Goal: Task Accomplishment & Management: Manage account settings

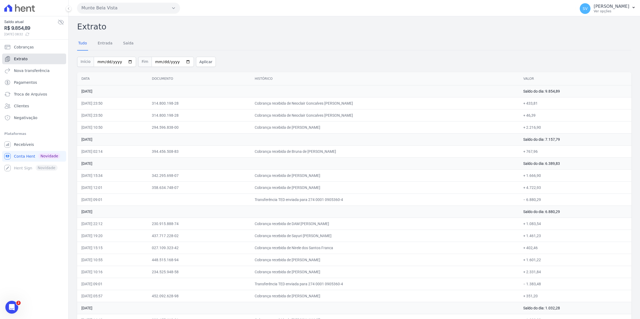
click at [15, 58] on span "Extrato" at bounding box center [21, 58] width 14 height 5
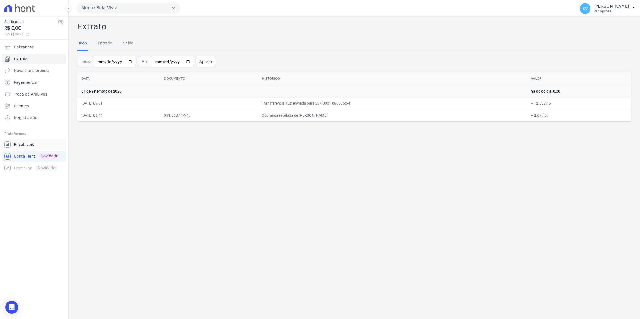
click at [34, 145] on link "Recebíveis" at bounding box center [34, 144] width 64 height 11
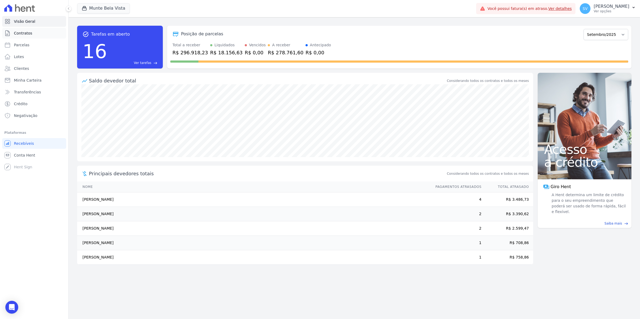
click at [21, 36] on link "Contratos" at bounding box center [34, 33] width 64 height 11
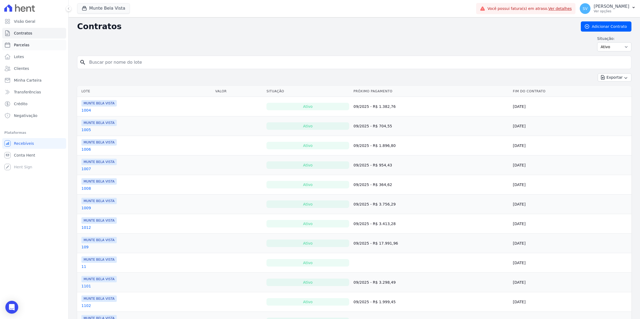
click at [19, 45] on span "Parcelas" at bounding box center [22, 44] width 16 height 5
select select
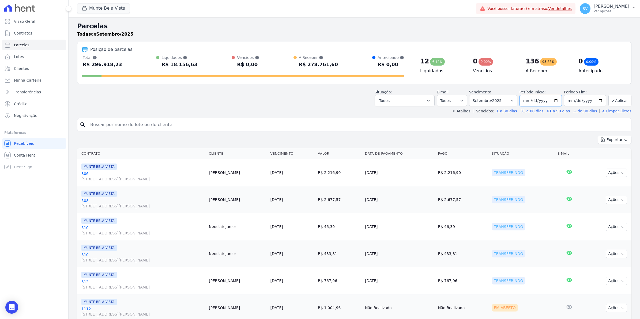
click at [554, 100] on input "[DATE]" at bounding box center [541, 100] width 42 height 11
type input "[DATE]"
click at [615, 100] on button "Aplicar" at bounding box center [620, 101] width 23 height 12
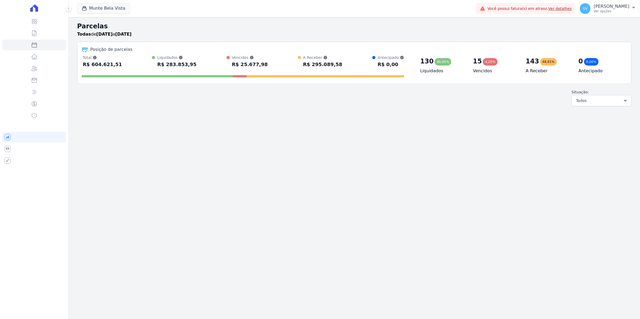
select select
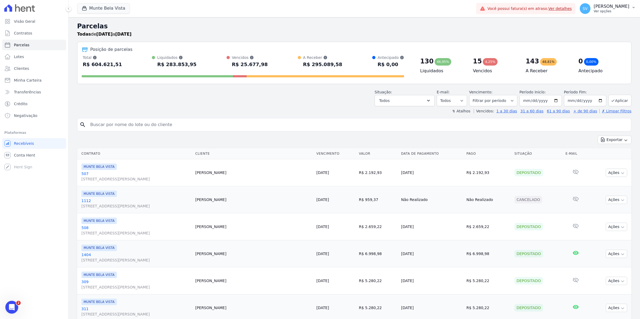
click at [591, 7] on span "SV" at bounding box center [585, 8] width 11 height 11
click at [599, 57] on link "Exportar retornos" at bounding box center [606, 59] width 69 height 10
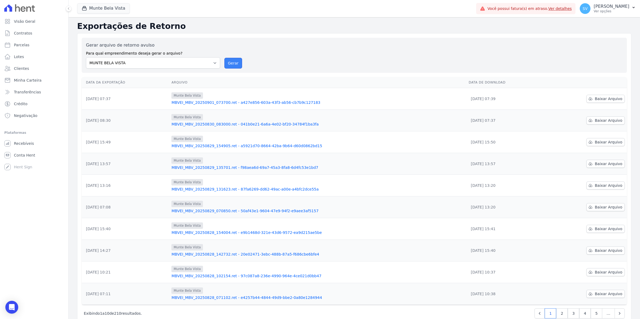
click at [234, 63] on button "Gerar" at bounding box center [234, 63] width 18 height 11
click at [227, 60] on button "Gerar" at bounding box center [234, 63] width 18 height 11
click at [595, 98] on span "Baixar Arquivo" at bounding box center [609, 98] width 28 height 5
click at [18, 156] on span "Conta Hent" at bounding box center [24, 155] width 21 height 5
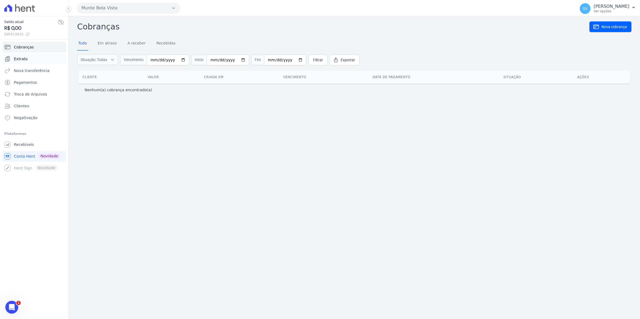
click at [20, 57] on span "Extrato" at bounding box center [21, 58] width 14 height 5
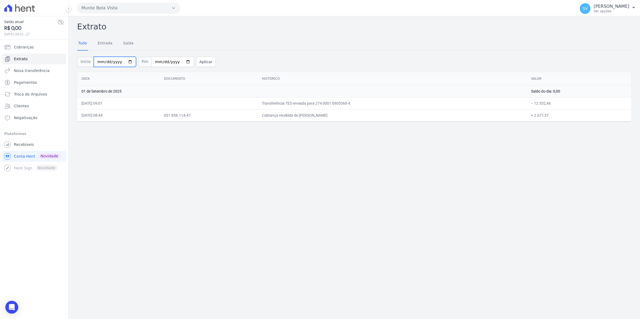
click at [126, 59] on input "[DATE]" at bounding box center [115, 62] width 42 height 10
type input "[DATE]"
click at [198, 62] on button "Aplicar" at bounding box center [206, 62] width 20 height 10
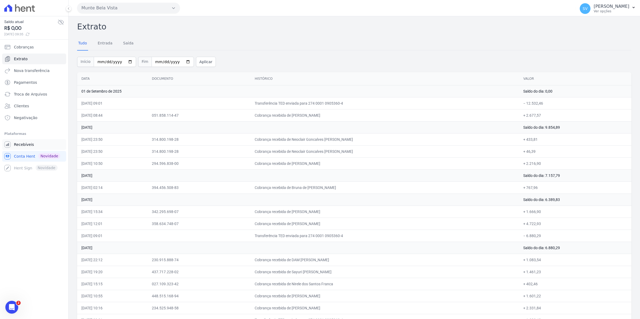
click at [18, 148] on link "Recebíveis" at bounding box center [34, 144] width 64 height 11
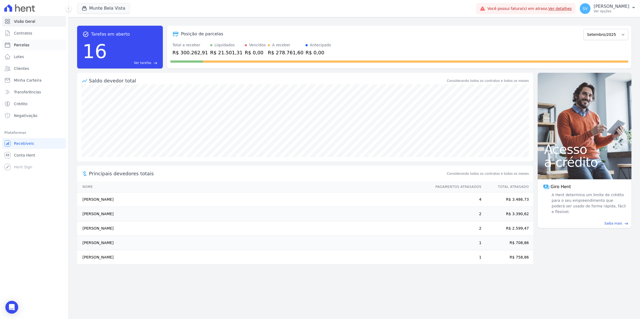
click at [22, 48] on link "Parcelas" at bounding box center [34, 45] width 64 height 11
select select
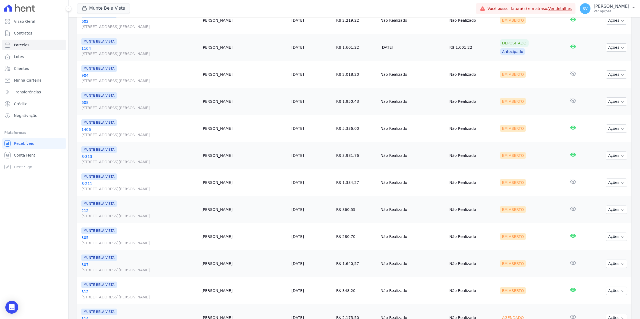
scroll to position [542, 0]
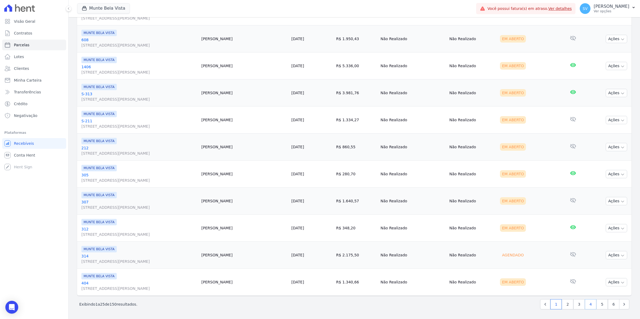
click at [586, 307] on link "4" at bounding box center [591, 305] width 12 height 10
select select
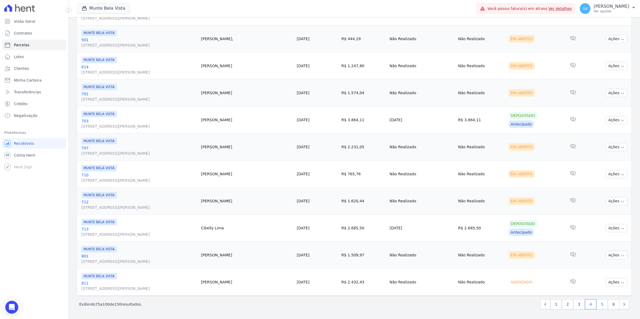
scroll to position [542, 0]
click at [598, 308] on link "5" at bounding box center [603, 305] width 12 height 10
select select
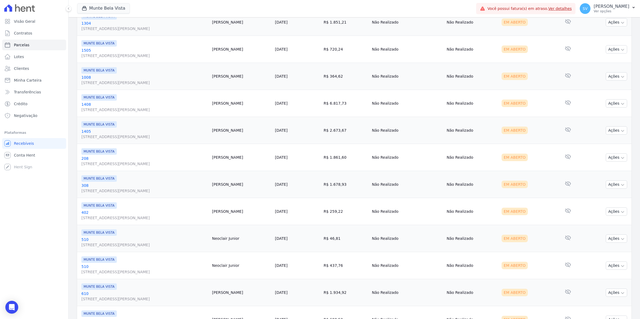
scroll to position [542, 0]
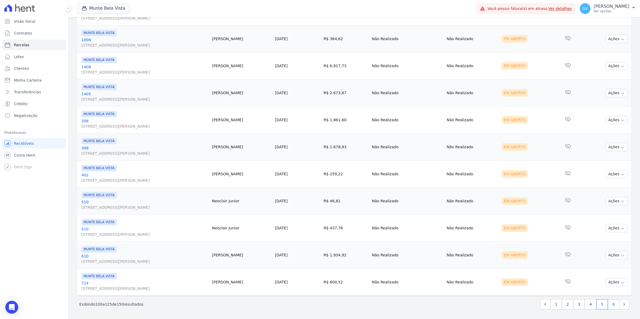
click at [608, 306] on link "6" at bounding box center [614, 305] width 12 height 10
select select
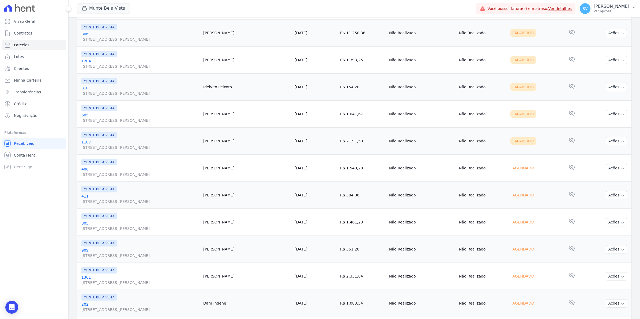
scroll to position [167, 0]
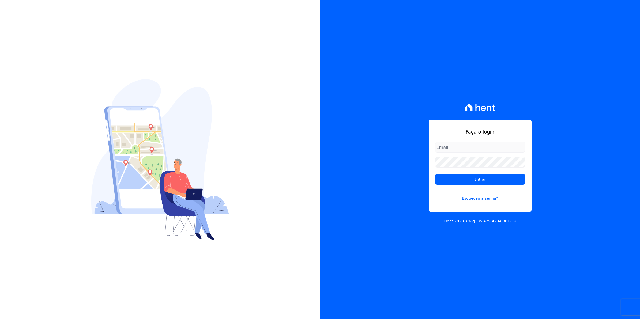
click at [445, 148] on input "email" at bounding box center [480, 147] width 90 height 11
type input "cobranca@munte.com.br"
click at [476, 183] on input "Entrar" at bounding box center [480, 179] width 90 height 11
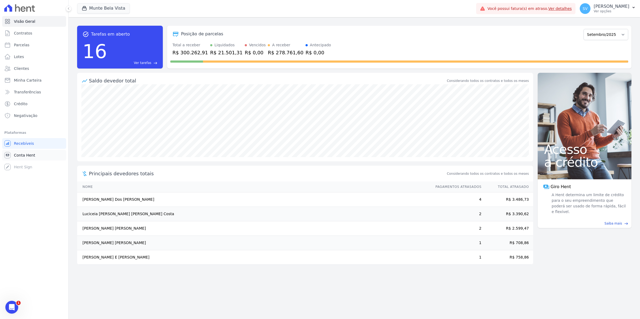
drag, startPoint x: 18, startPoint y: 156, endPoint x: 19, endPoint y: 153, distance: 2.8
click at [18, 156] on span "Conta Hent" at bounding box center [24, 155] width 21 height 5
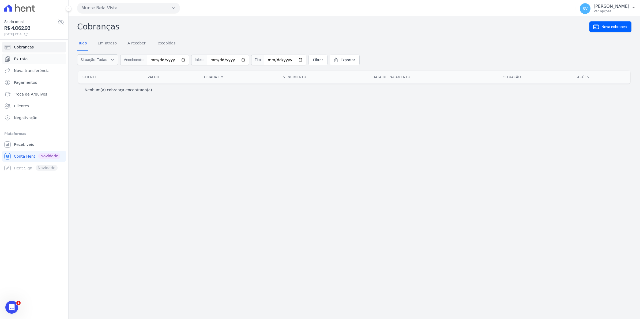
click at [22, 61] on span "Extrato" at bounding box center [21, 58] width 14 height 5
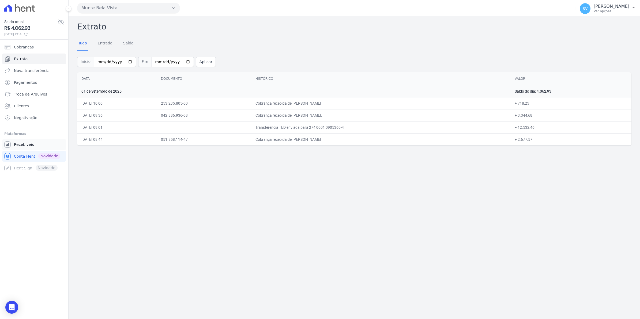
click at [17, 147] on span "Recebíveis" at bounding box center [24, 144] width 20 height 5
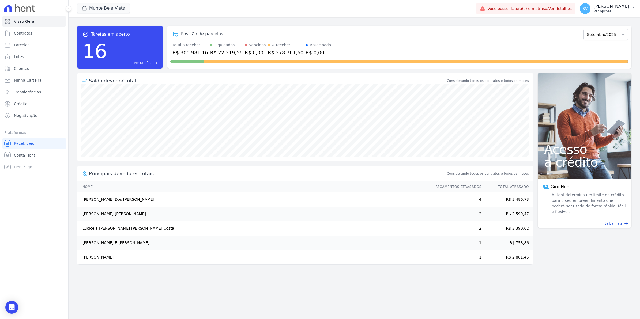
click at [588, 7] on span "SV" at bounding box center [585, 9] width 5 height 4
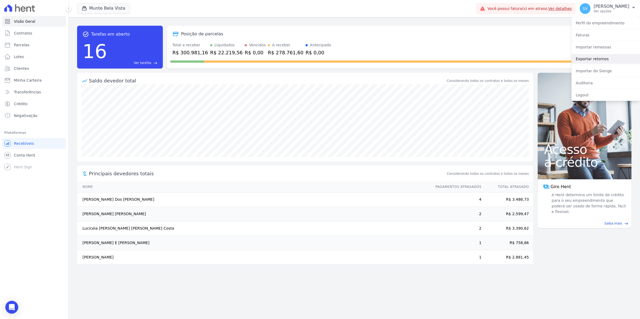
click at [593, 59] on link "Exportar retornos" at bounding box center [606, 59] width 69 height 10
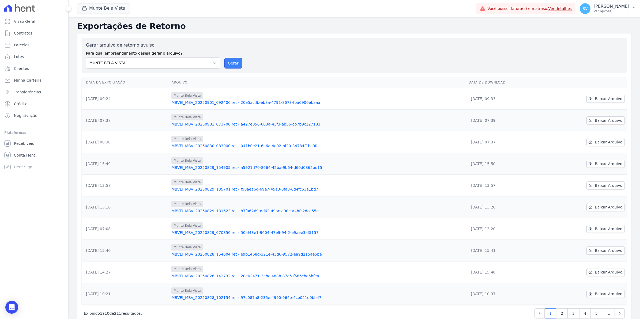
click at [231, 62] on button "Gerar" at bounding box center [234, 63] width 18 height 11
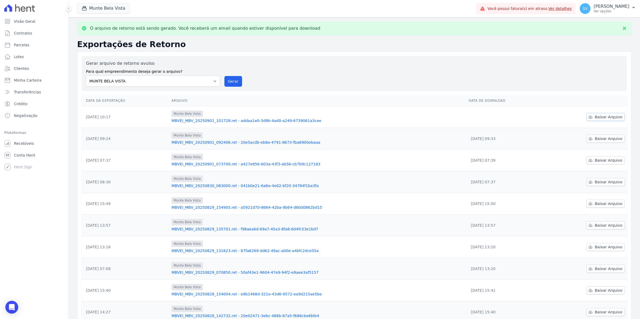
click at [612, 117] on span "Baixar Arquivo" at bounding box center [609, 116] width 28 height 5
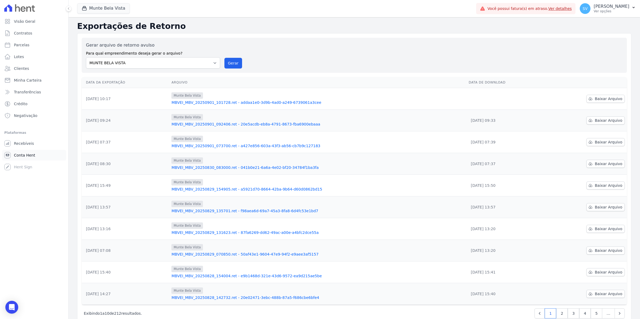
click at [22, 153] on span "Conta Hent" at bounding box center [24, 155] width 21 height 5
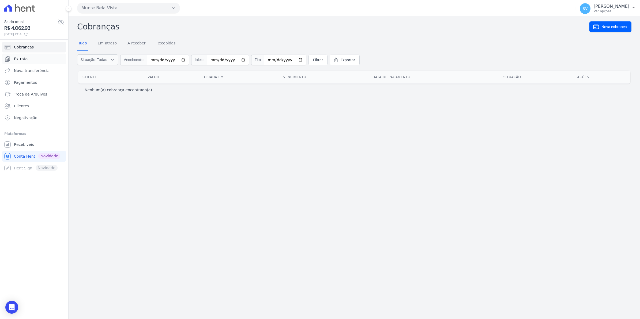
click at [27, 58] on link "Extrato" at bounding box center [34, 59] width 64 height 11
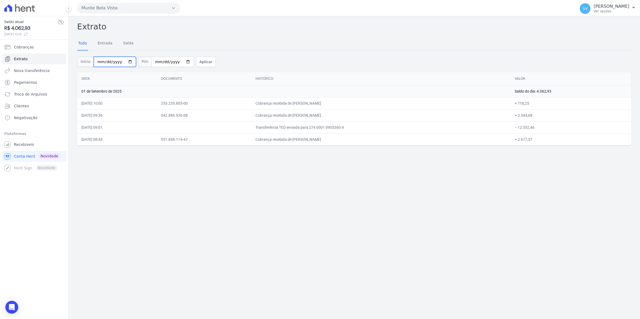
click at [125, 62] on input "[DATE]" at bounding box center [115, 62] width 42 height 10
type input "[DATE]"
click at [199, 65] on button "Aplicar" at bounding box center [206, 62] width 20 height 10
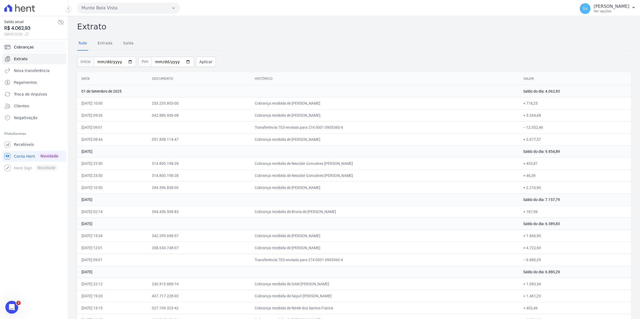
click at [25, 50] on span "Cobranças" at bounding box center [24, 46] width 20 height 5
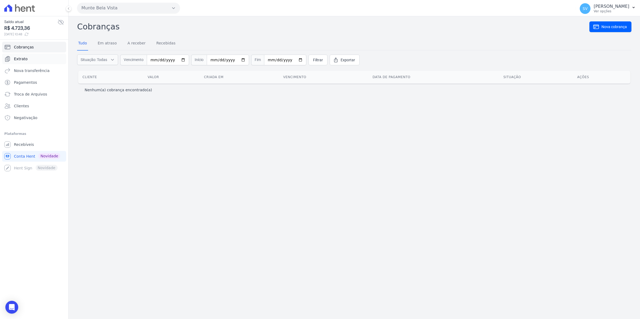
click at [24, 58] on span "Extrato" at bounding box center [21, 58] width 14 height 5
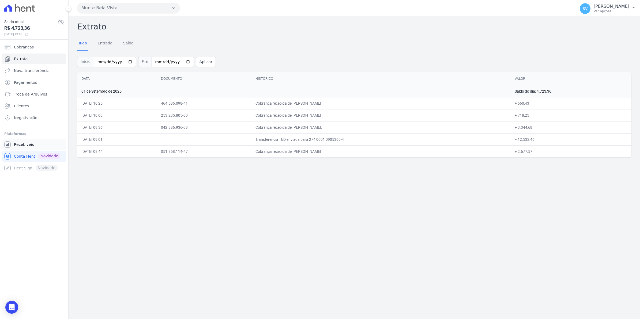
click at [27, 147] on span "Recebíveis" at bounding box center [24, 144] width 20 height 5
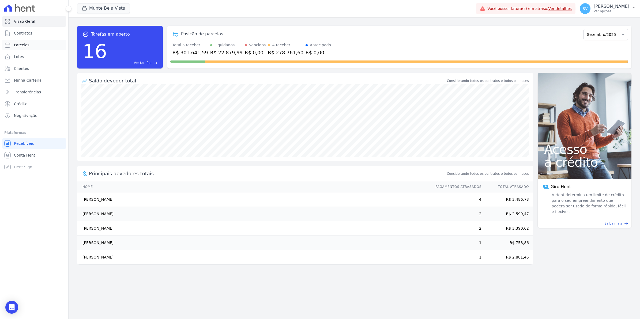
click at [27, 42] on span "Parcelas" at bounding box center [22, 44] width 16 height 5
select select
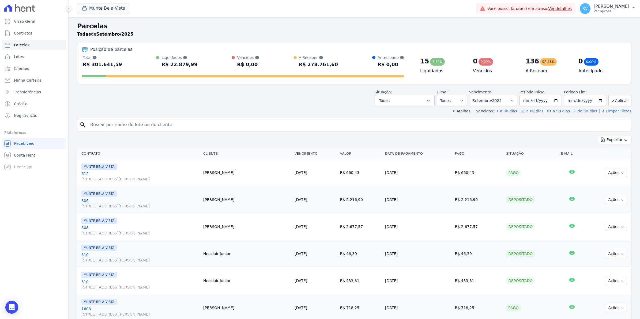
click at [109, 123] on input "search" at bounding box center [358, 124] width 542 height 11
type input "[PERSON_NAME]"
select select
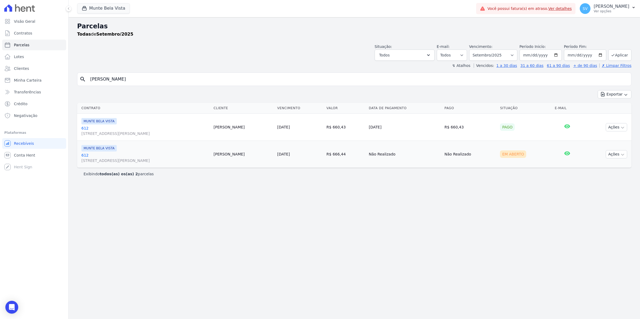
click at [84, 129] on link "612 [STREET_ADDRESS][PERSON_NAME]" at bounding box center [145, 131] width 128 height 11
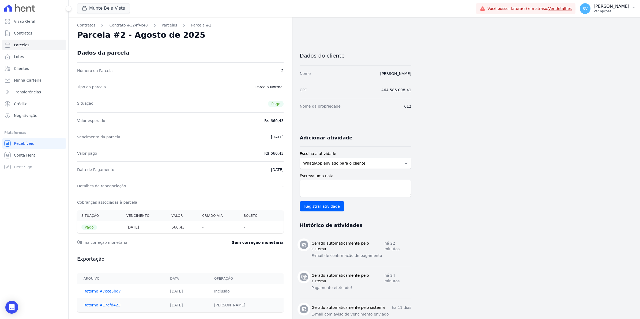
click at [588, 9] on span "SV" at bounding box center [585, 9] width 5 height 4
click at [581, 58] on link "Exportar retornos" at bounding box center [606, 59] width 69 height 10
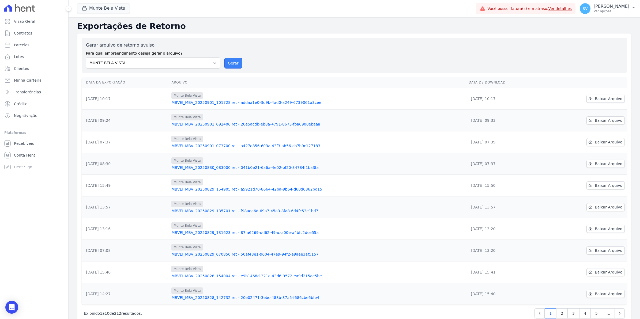
click at [228, 66] on button "Gerar" at bounding box center [234, 63] width 18 height 11
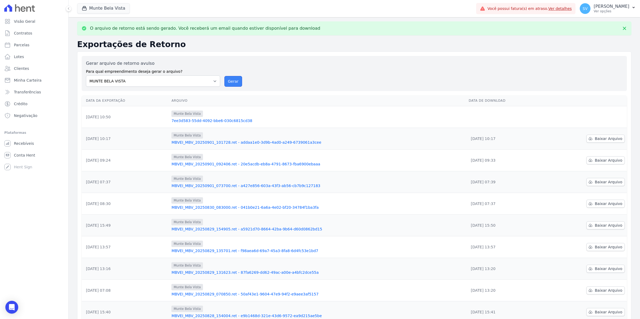
click at [233, 82] on button "Gerar" at bounding box center [234, 81] width 18 height 11
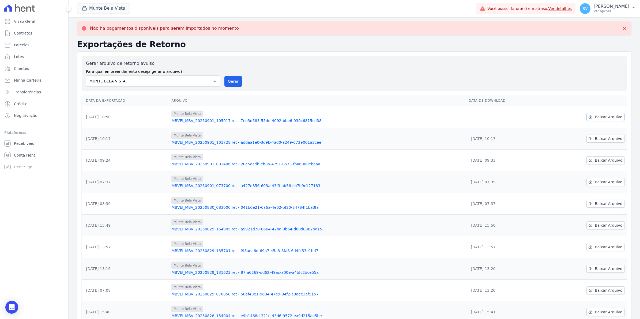
click at [610, 116] on span "Baixar Arquivo" at bounding box center [609, 116] width 28 height 5
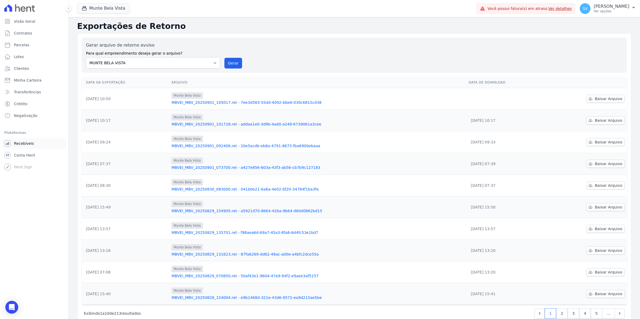
drag, startPoint x: 16, startPoint y: 145, endPoint x: 16, endPoint y: 141, distance: 4.1
click at [16, 145] on span "Recebíveis" at bounding box center [24, 143] width 20 height 5
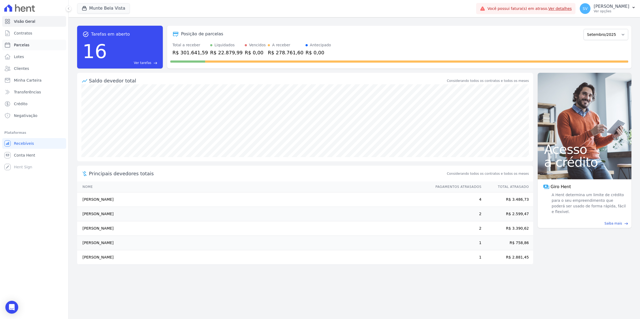
click at [22, 46] on span "Parcelas" at bounding box center [22, 44] width 16 height 5
select select
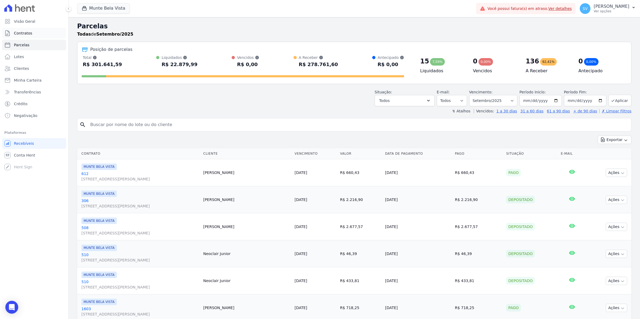
click at [21, 31] on span "Contratos" at bounding box center [23, 33] width 18 height 5
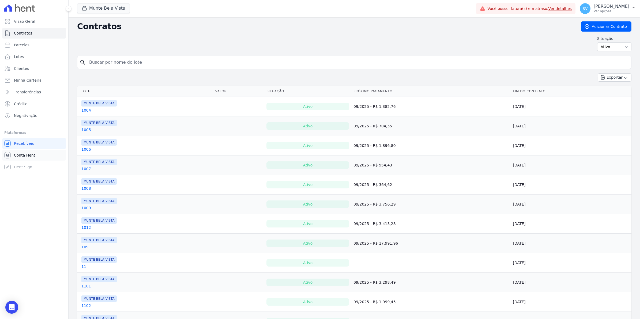
click at [23, 153] on span "Conta Hent" at bounding box center [24, 155] width 21 height 5
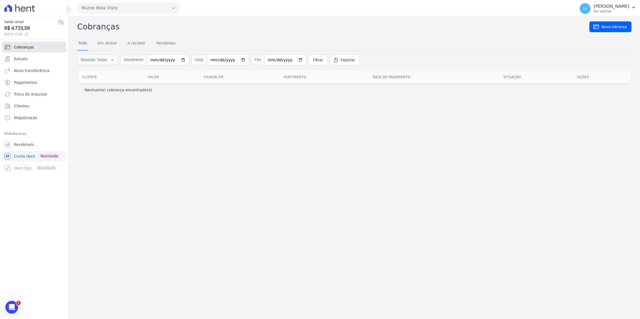
click at [22, 47] on span "Cobranças" at bounding box center [24, 46] width 20 height 5
click at [26, 84] on span "Pagamentos" at bounding box center [25, 82] width 23 height 5
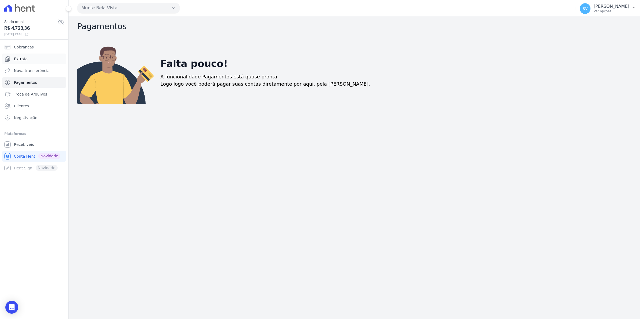
click at [28, 60] on link "Extrato" at bounding box center [34, 59] width 64 height 11
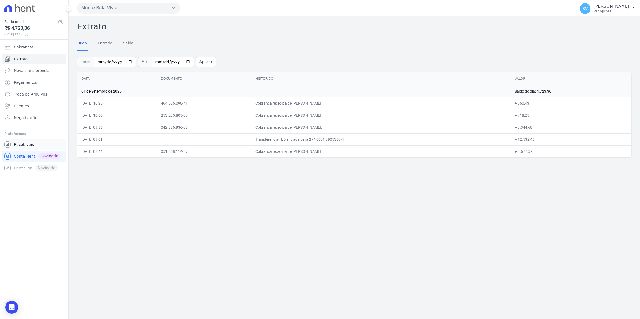
click at [18, 144] on span "Recebíveis" at bounding box center [24, 144] width 20 height 5
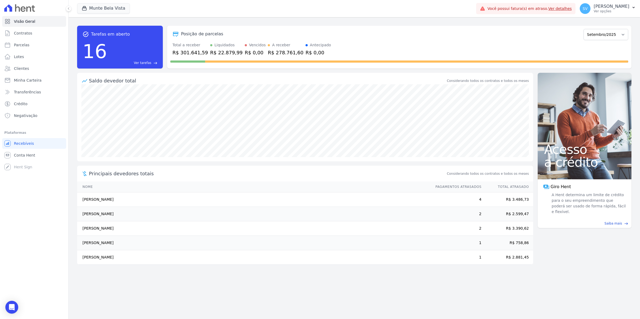
drag, startPoint x: 86, startPoint y: 200, endPoint x: 173, endPoint y: 207, distance: 87.1
click at [173, 207] on tbody "[PERSON_NAME] 4 R$ 3.486,73 [PERSON_NAME] 2 R$ 2.599,47 [PERSON_NAME] 2 R$ 3.39…" at bounding box center [305, 229] width 456 height 72
click at [20, 155] on span "Conta Hent" at bounding box center [24, 155] width 21 height 5
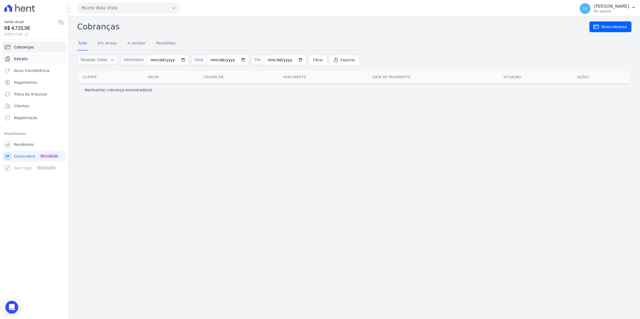
click at [19, 61] on span "Extrato" at bounding box center [21, 58] width 14 height 5
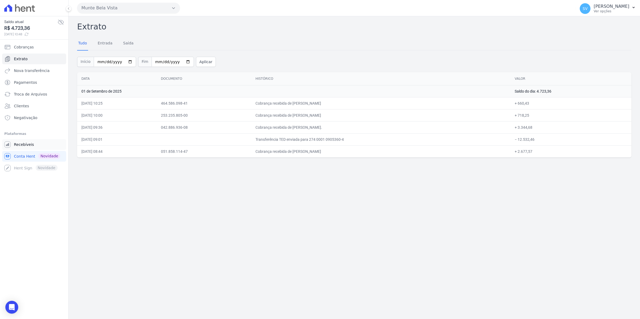
click at [25, 141] on link "Recebíveis" at bounding box center [34, 144] width 64 height 11
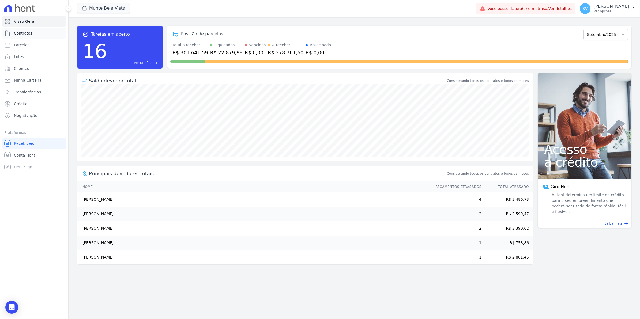
click at [26, 34] on span "Contratos" at bounding box center [23, 33] width 18 height 5
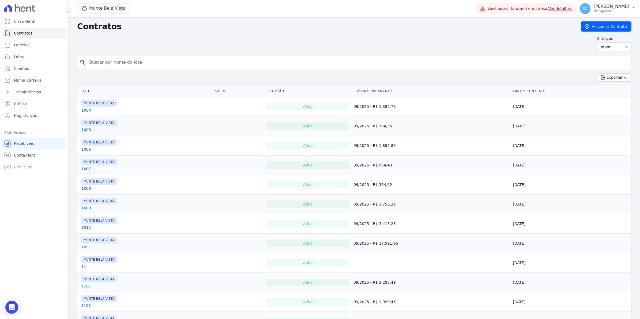
click at [118, 63] on input "search" at bounding box center [357, 62] width 543 height 11
type input "[PERSON_NAME]"
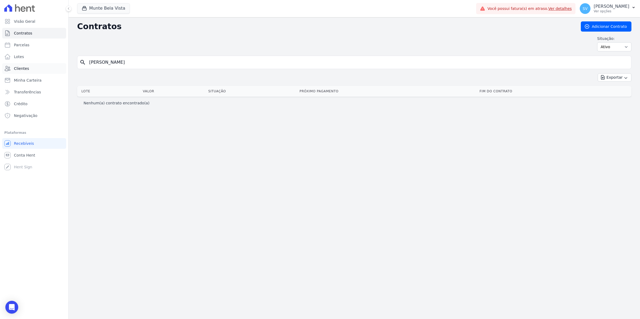
drag, startPoint x: 108, startPoint y: 65, endPoint x: 12, endPoint y: 66, distance: 96.5
click at [15, 65] on div "Visão Geral Contratos [GEOGRAPHIC_DATA] Lotes Clientes Minha Carteira Transferê…" at bounding box center [320, 159] width 640 height 319
type input "[PERSON_NAME]"
click at [14, 43] on span "Parcelas" at bounding box center [22, 44] width 16 height 5
select select
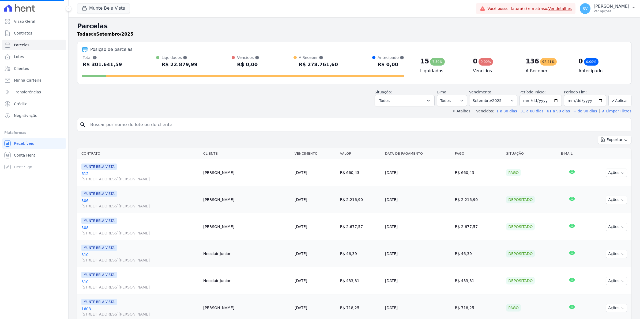
click at [130, 125] on input "search" at bounding box center [358, 124] width 542 height 11
select select
click at [130, 125] on input "search" at bounding box center [358, 124] width 542 height 11
type input "[PERSON_NAME]"
select select
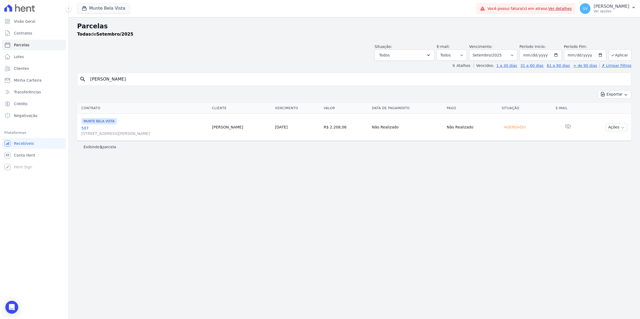
click at [87, 128] on link "507 [STREET_ADDRESS][PERSON_NAME]" at bounding box center [144, 131] width 126 height 11
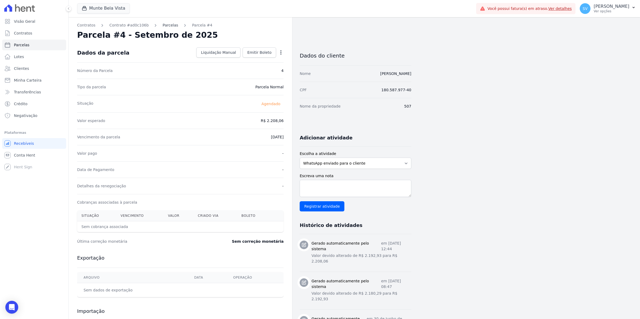
click at [165, 26] on link "Parcelas" at bounding box center [171, 26] width 16 height 6
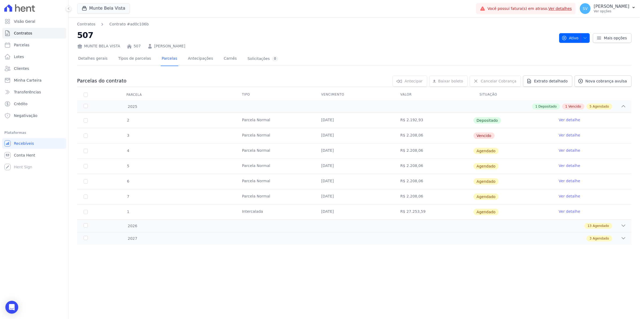
click at [572, 137] on link "Ver detalhe" at bounding box center [569, 135] width 21 height 5
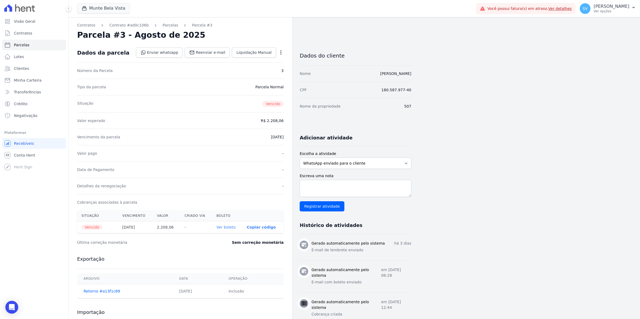
click at [275, 137] on dd "[DATE]" at bounding box center [277, 137] width 13 height 5
drag, startPoint x: 275, startPoint y: 137, endPoint x: 281, endPoint y: 55, distance: 82.7
click at [281, 55] on icon "button" at bounding box center [280, 52] width 5 height 5
click at [258, 62] on link "Alterar" at bounding box center [257, 60] width 47 height 10
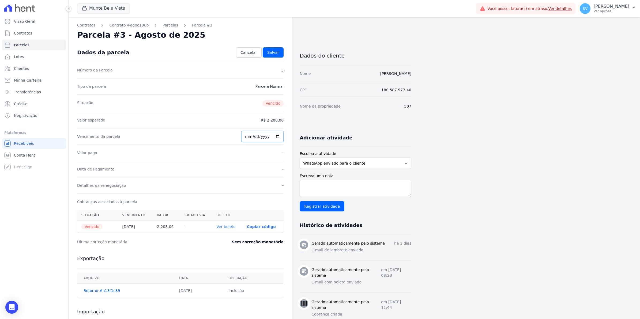
click at [248, 136] on input "[DATE]" at bounding box center [262, 136] width 42 height 11
type input "[DATE]"
click at [250, 53] on span "Cancelar" at bounding box center [249, 52] width 17 height 5
click at [248, 54] on span "Cancelar" at bounding box center [249, 52] width 17 height 5
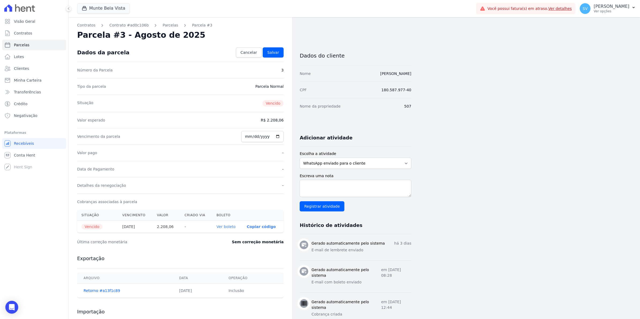
drag, startPoint x: 237, startPoint y: 149, endPoint x: 233, endPoint y: 149, distance: 4.8
click at [237, 149] on div "Valor pago -" at bounding box center [180, 153] width 207 height 16
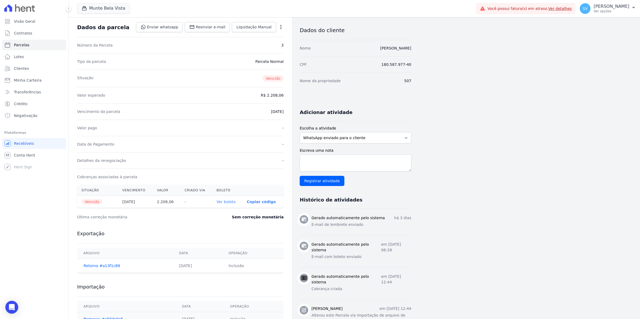
scroll to position [67, 0]
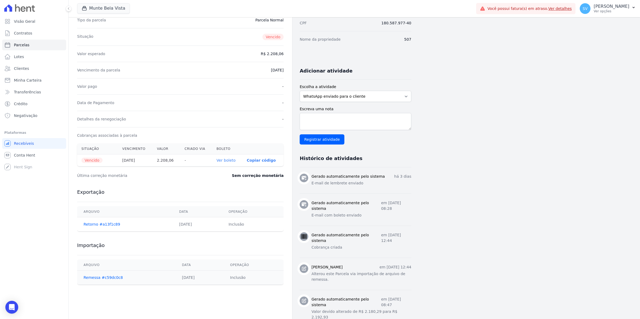
click at [228, 161] on link "Ver boleto" at bounding box center [226, 160] width 19 height 4
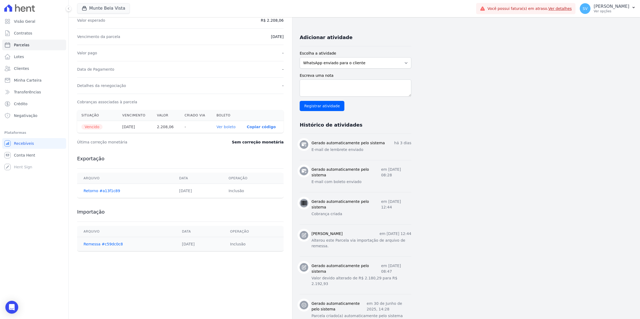
click at [228, 128] on link "Ver boleto" at bounding box center [226, 127] width 19 height 4
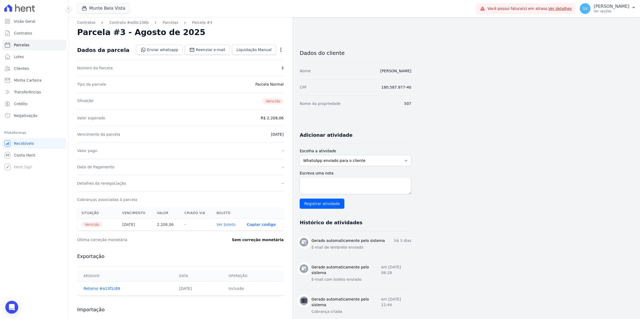
scroll to position [0, 0]
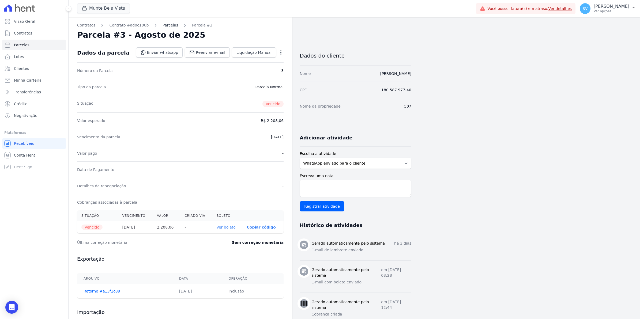
click at [163, 24] on link "Parcelas" at bounding box center [171, 26] width 16 height 6
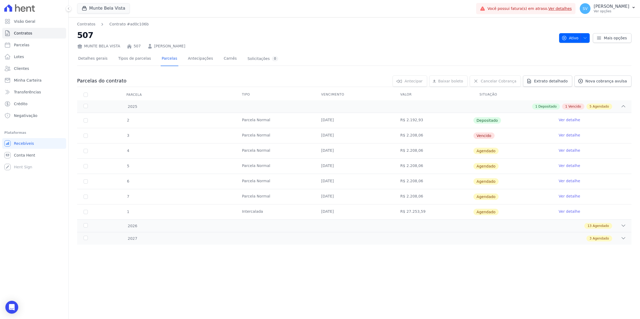
click at [569, 135] on link "Ver detalhe" at bounding box center [569, 135] width 21 height 5
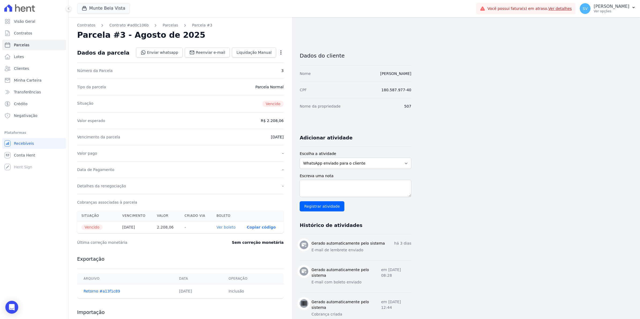
click at [230, 226] on link "Ver boleto" at bounding box center [226, 227] width 19 height 4
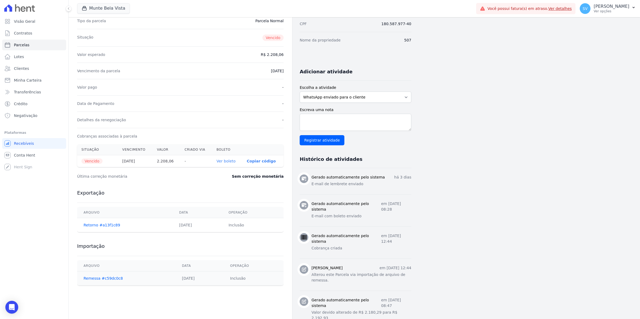
scroll to position [67, 0]
click at [229, 162] on link "Ver boleto" at bounding box center [226, 160] width 19 height 4
click at [23, 155] on span "Conta Hent" at bounding box center [24, 155] width 21 height 5
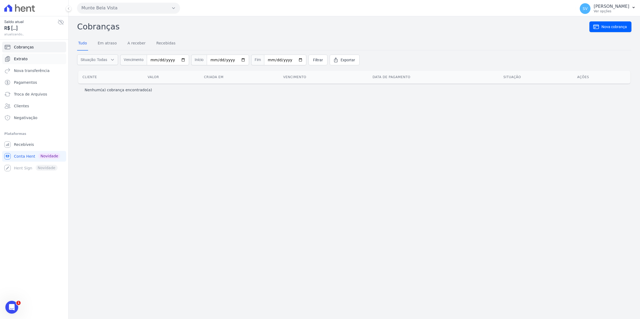
click at [19, 60] on span "Extrato" at bounding box center [21, 58] width 14 height 5
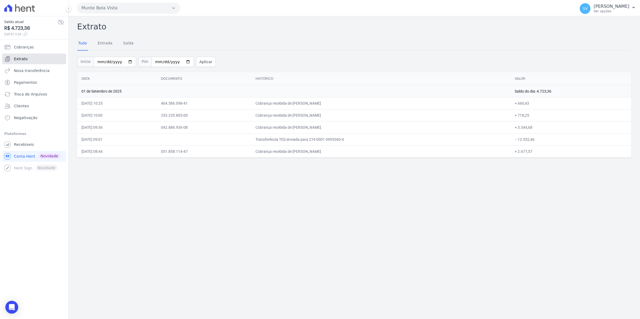
click at [24, 61] on span "Extrato" at bounding box center [21, 58] width 14 height 5
click at [18, 145] on span "Recebíveis" at bounding box center [24, 144] width 20 height 5
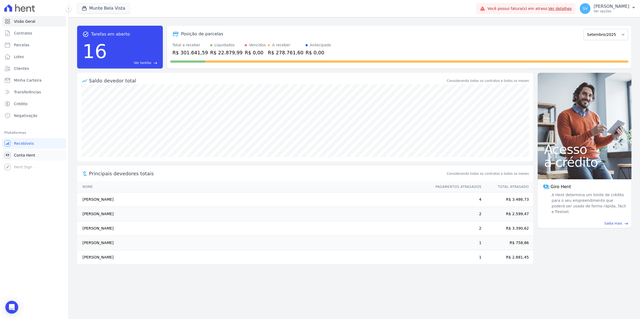
click at [20, 156] on span "Conta Hent" at bounding box center [24, 155] width 21 height 5
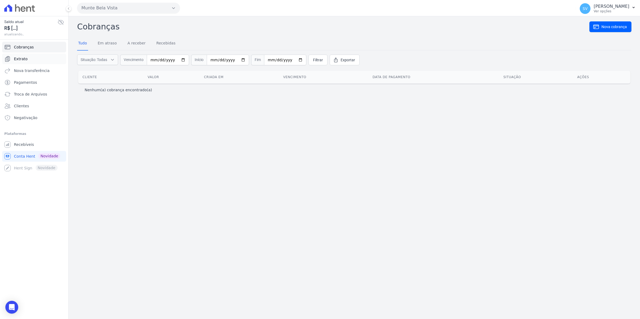
click at [25, 59] on span "Extrato" at bounding box center [21, 58] width 14 height 5
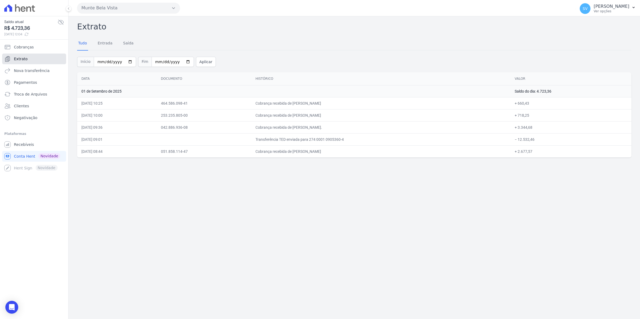
click at [23, 61] on span "Extrato" at bounding box center [21, 58] width 14 height 5
click at [22, 147] on span "Recebíveis" at bounding box center [24, 144] width 20 height 5
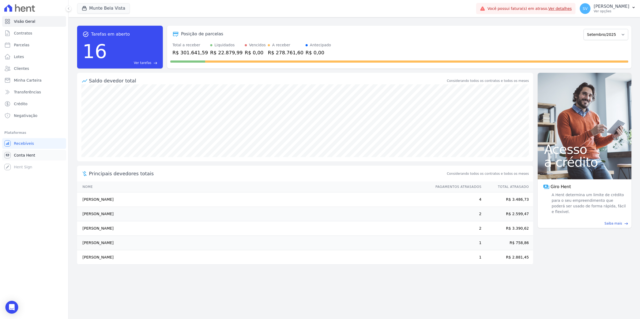
click at [23, 155] on span "Conta Hent" at bounding box center [24, 155] width 21 height 5
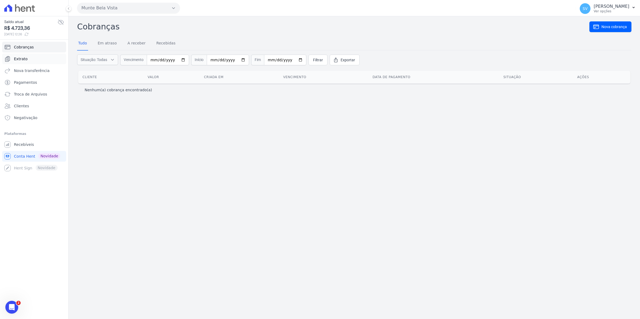
click at [16, 58] on span "Extrato" at bounding box center [21, 58] width 14 height 5
